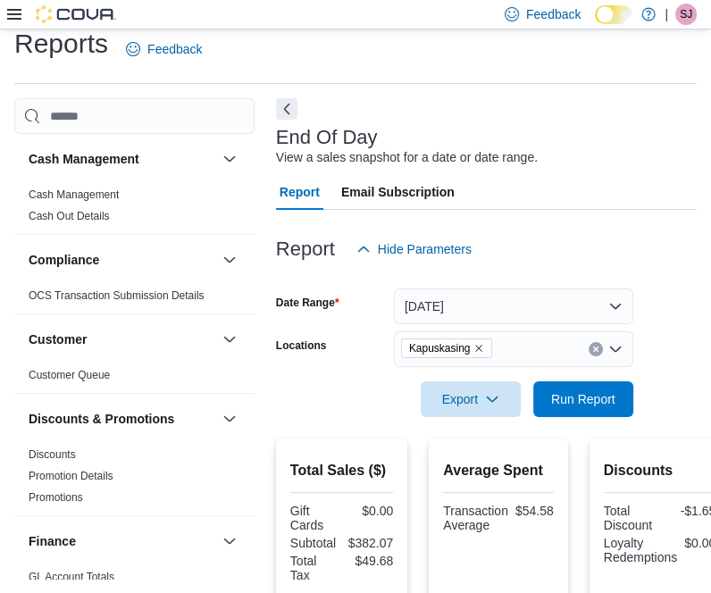
scroll to position [18, 0]
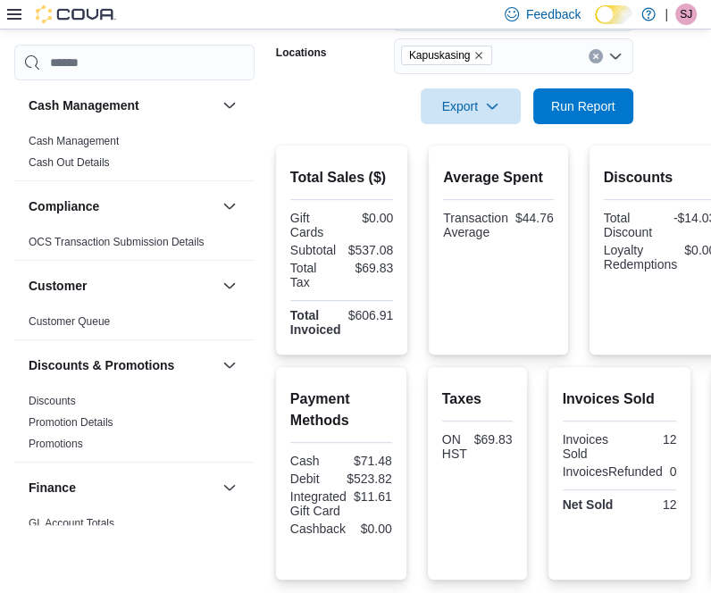
scroll to position [315, 0]
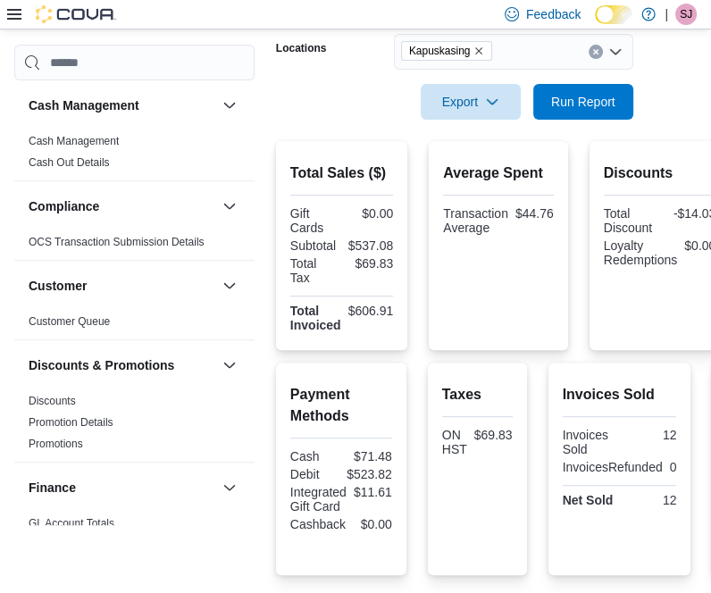
click at [480, 283] on div "Average Spent Transaction Average $44.76" at bounding box center [498, 245] width 110 height 181
